Goal: Task Accomplishment & Management: Complete application form

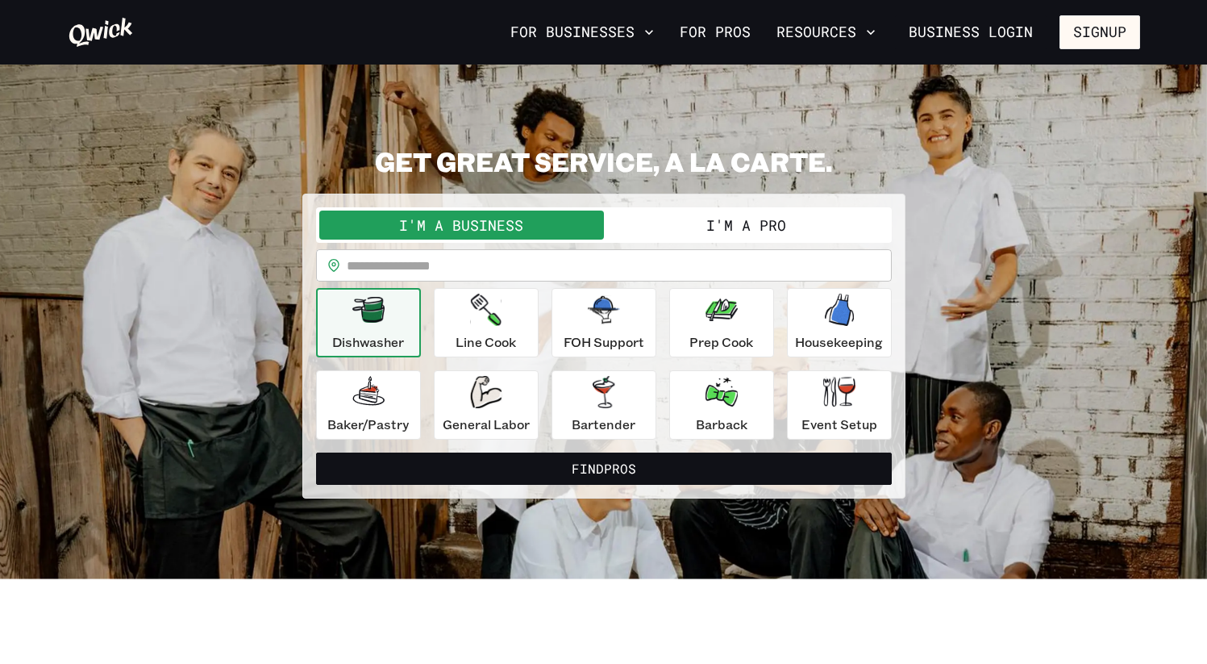
click at [699, 217] on button "I'm a Pro" at bounding box center [746, 224] width 285 height 29
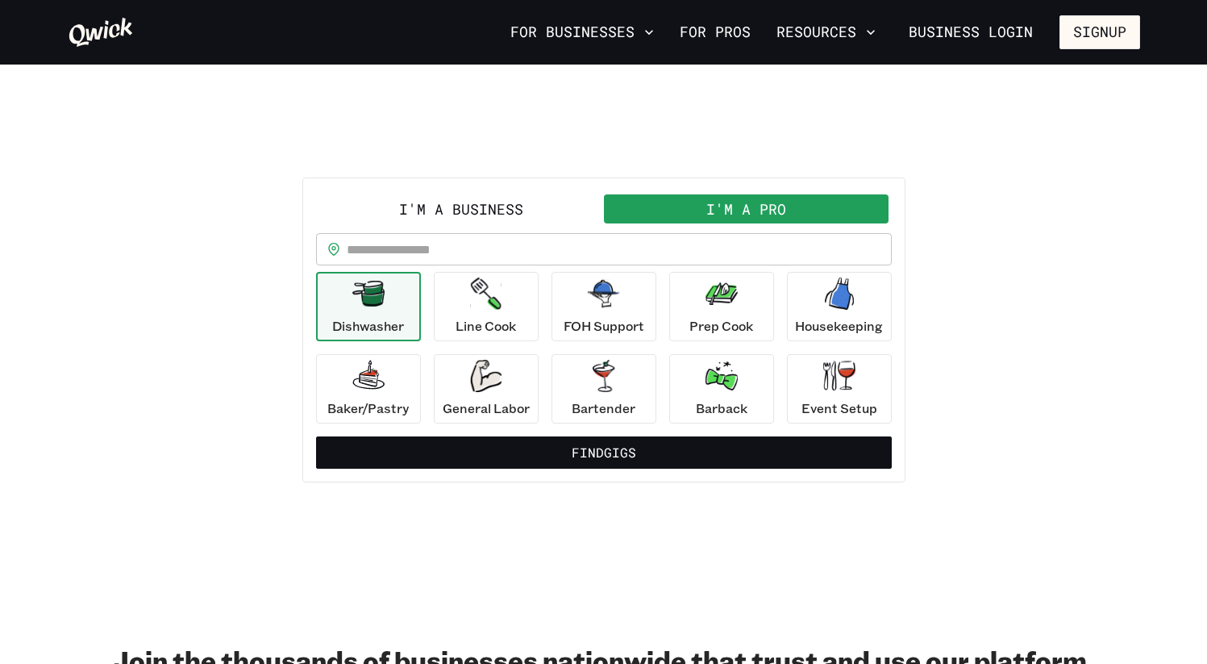
scroll to position [19, 0]
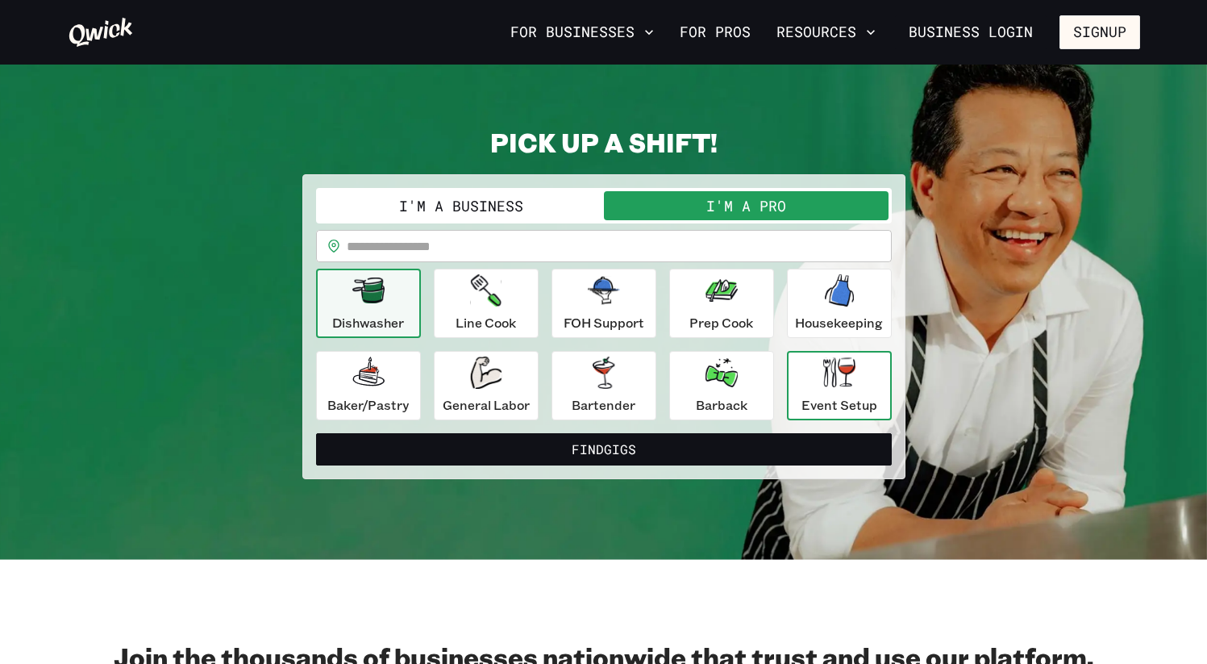
click at [830, 377] on icon "button" at bounding box center [839, 372] width 32 height 30
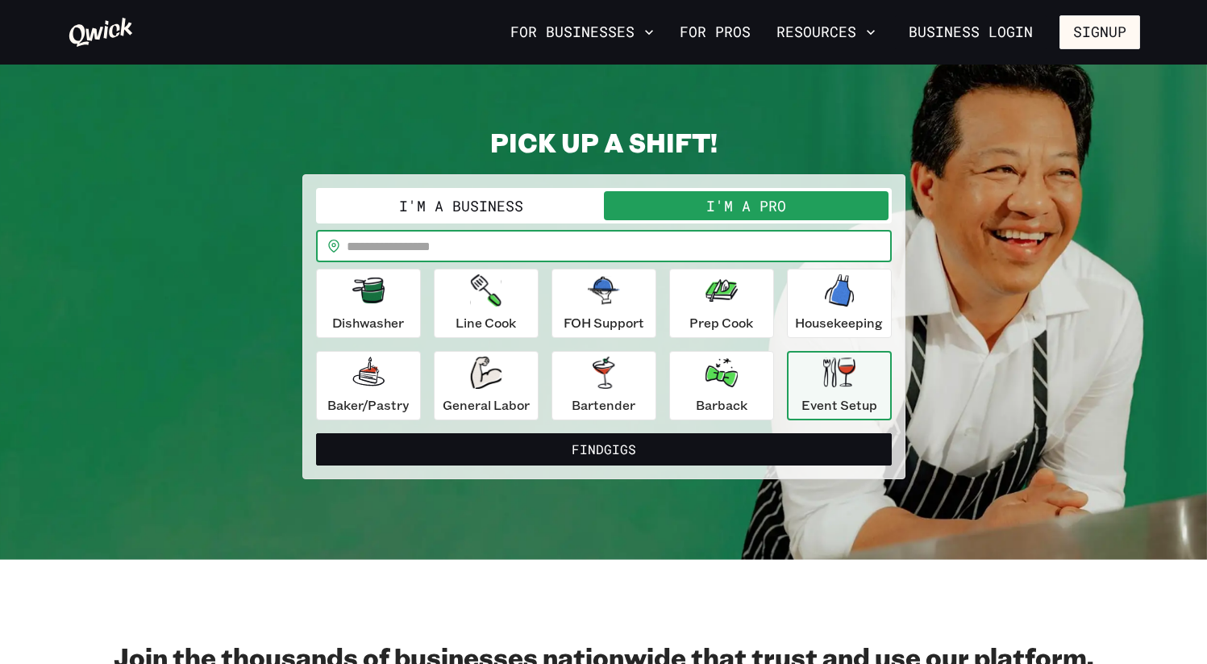
click at [572, 246] on input "text" at bounding box center [619, 246] width 545 height 32
type input "*****"
click at [316, 433] on button "Find Gigs" at bounding box center [604, 449] width 576 height 32
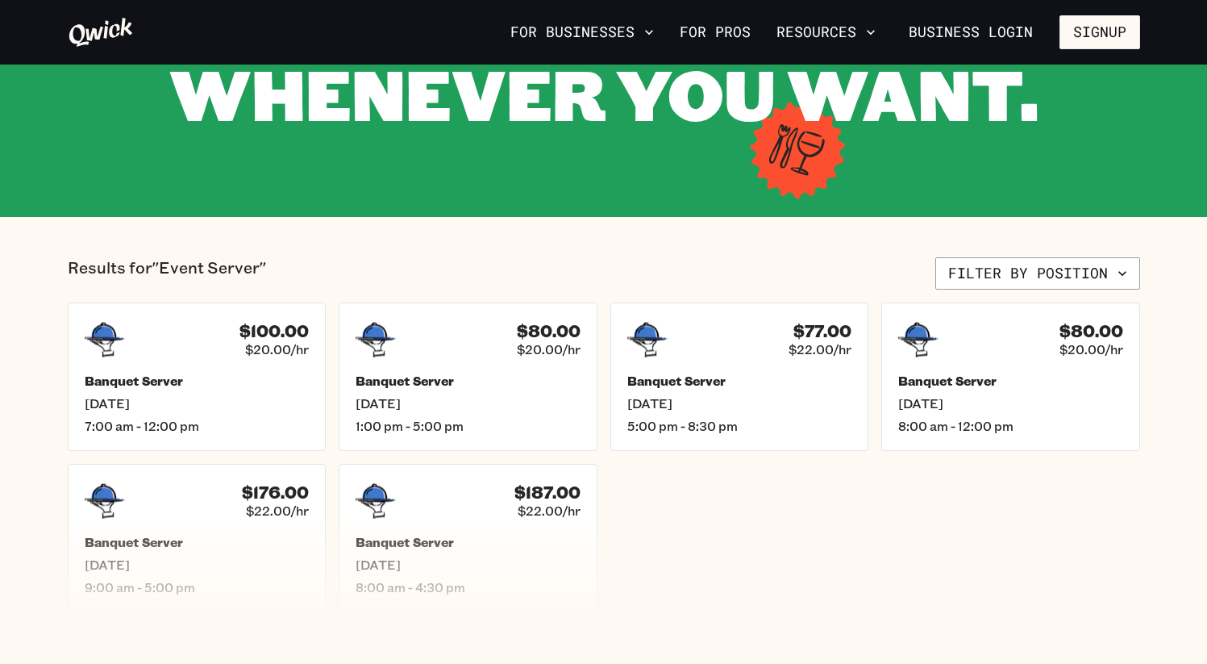
scroll to position [217, 0]
